Goal: Information Seeking & Learning: Find specific fact

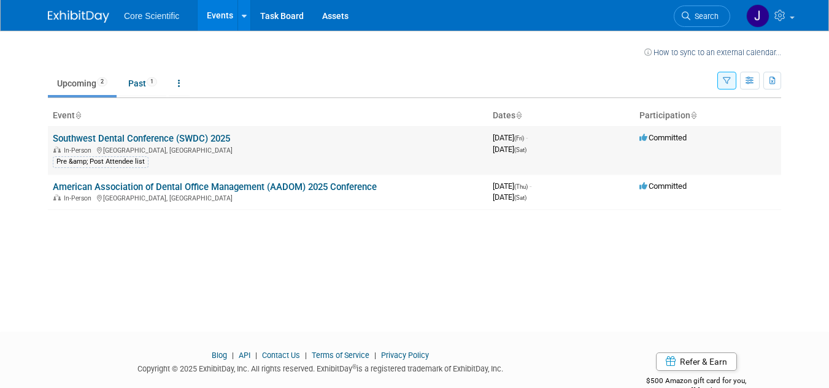
click at [209, 137] on link "Southwest Dental Conference (SWDC) 2025" at bounding box center [141, 138] width 177 height 11
click at [171, 137] on link "Southwest Dental Conference (SWDC) 2025" at bounding box center [141, 138] width 177 height 11
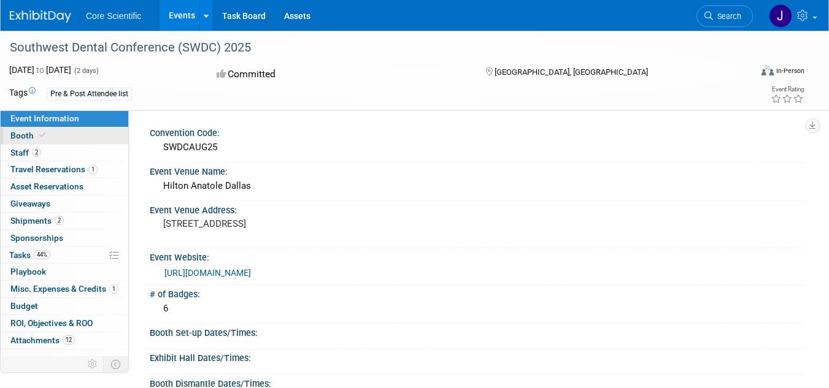
click at [61, 140] on link "Booth" at bounding box center [65, 136] width 128 height 17
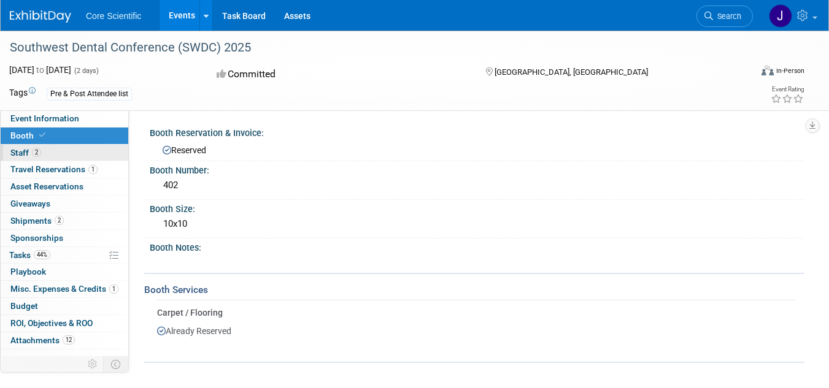
click at [105, 149] on link "2 Staff 2" at bounding box center [65, 153] width 128 height 17
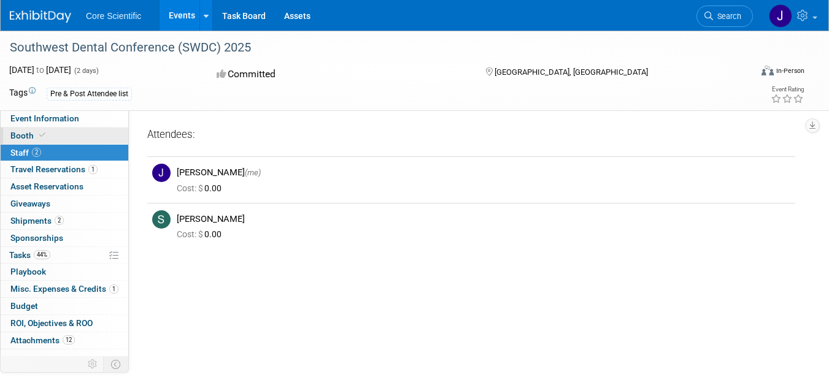
click at [79, 132] on link "Booth" at bounding box center [65, 136] width 128 height 17
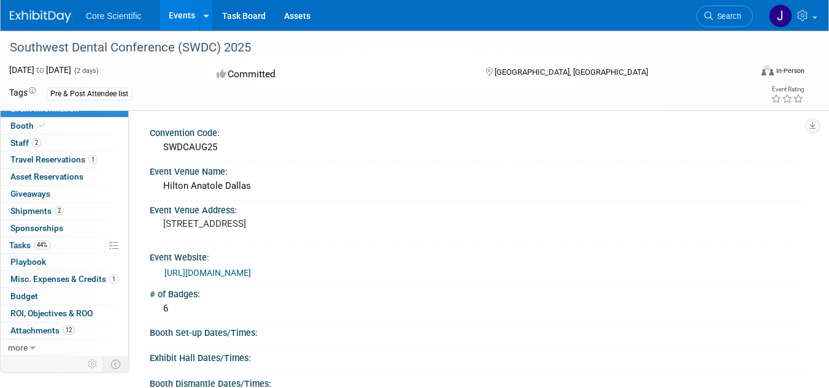
drag, startPoint x: 330, startPoint y: 222, endPoint x: 263, endPoint y: 229, distance: 67.3
click at [263, 229] on pre "[STREET_ADDRESS]" at bounding box center [286, 223] width 246 height 11
